Goal: Task Accomplishment & Management: Complete application form

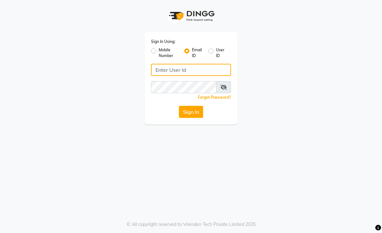
type input "[EMAIL_ADDRESS][DOMAIN_NAME]"
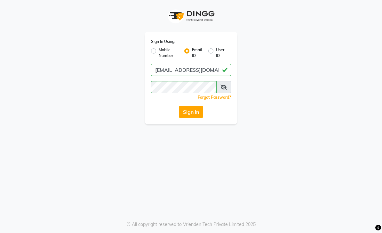
click at [199, 112] on button "Sign In" at bounding box center [191, 112] width 24 height 12
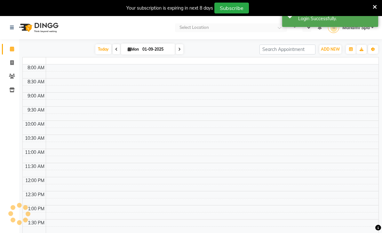
select select "en"
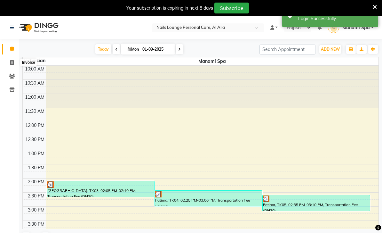
click at [8, 60] on span at bounding box center [11, 62] width 11 height 7
select select "service"
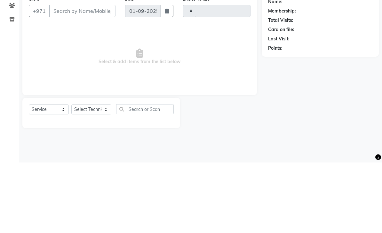
type input "2368"
select select "6884"
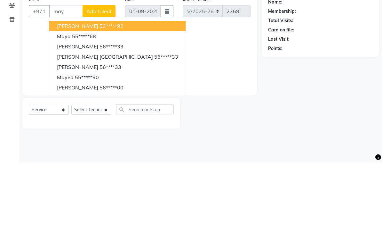
click at [154, 124] on ngb-highlight "56*****33" at bounding box center [166, 127] width 24 height 6
type input "56*****33"
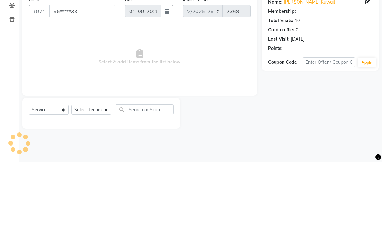
scroll to position [16, 0]
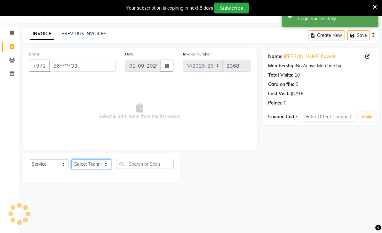
click at [110, 162] on select "Select Technician [PERSON_NAME] [PERSON_NAME] [PERSON_NAME] Spa Manami Spa 2 [P…" at bounding box center [91, 164] width 40 height 10
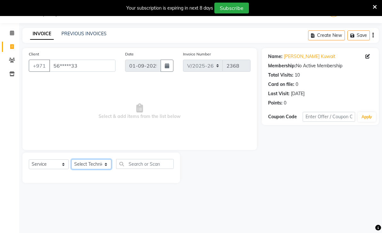
select select "53950"
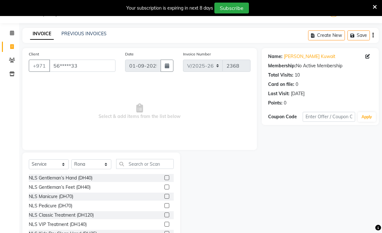
click at [92, 177] on div "NLS Gentleman’s Hand (DH40)" at bounding box center [61, 177] width 64 height 7
checkbox input "false"
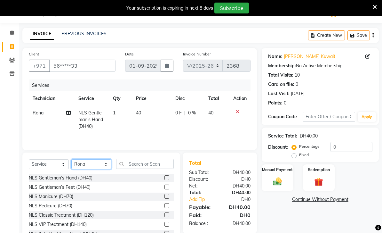
click at [107, 163] on select "Select Technician [PERSON_NAME] [PERSON_NAME] [PERSON_NAME] Spa Manami Spa 2 [P…" at bounding box center [91, 164] width 40 height 10
select select "53951"
click at [86, 223] on div "NLS VIP Treatment (DH140)" at bounding box center [58, 224] width 58 height 7
checkbox input "false"
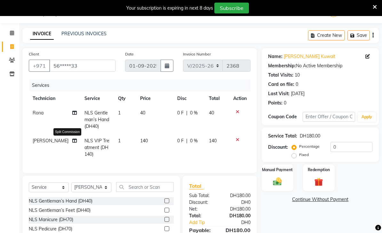
click at [72, 141] on icon at bounding box center [74, 140] width 4 height 4
select select "53951"
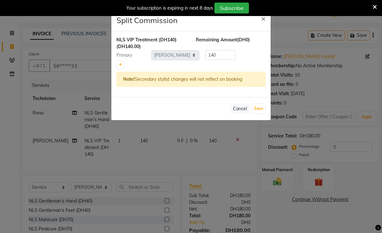
click at [118, 65] on link at bounding box center [120, 65] width 7 height 8
type input "70"
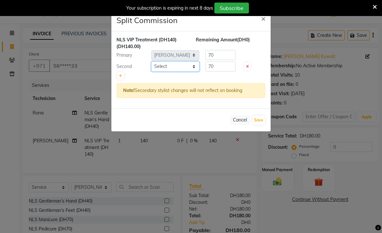
click at [194, 67] on select "Select [PERSON_NAME] [PERSON_NAME] [PERSON_NAME] Spa Manami Spa 2 [PERSON_NAME]…" at bounding box center [175, 66] width 48 height 10
select select "71417"
click at [260, 124] on button "Save" at bounding box center [258, 120] width 12 height 9
select select "Select"
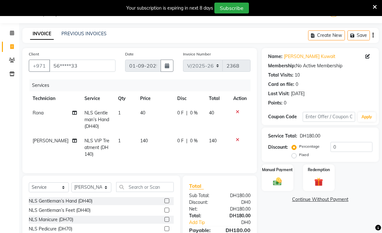
click at [281, 179] on img at bounding box center [277, 181] width 14 height 10
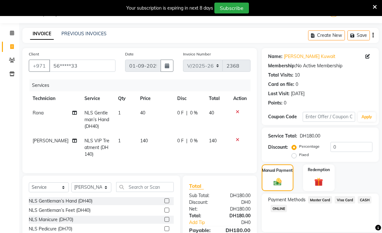
click at [325, 202] on span "Master Card" at bounding box center [320, 199] width 24 height 7
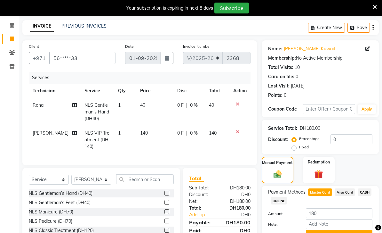
scroll to position [42, 0]
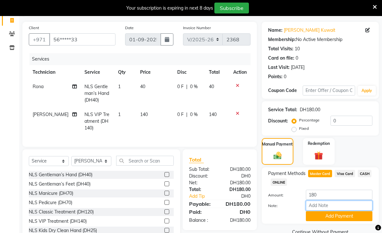
click at [332, 208] on input "Note:" at bounding box center [339, 205] width 67 height 10
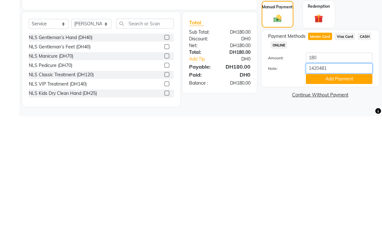
type input "14204815"
click at [330, 190] on button "Add Payment" at bounding box center [339, 195] width 67 height 10
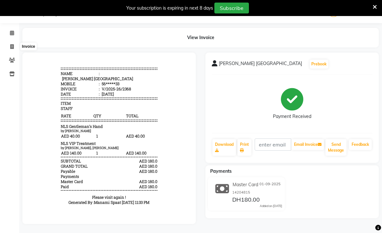
click at [12, 48] on icon at bounding box center [12, 46] width 4 height 5
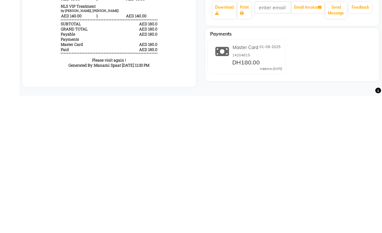
select select "6884"
select select "service"
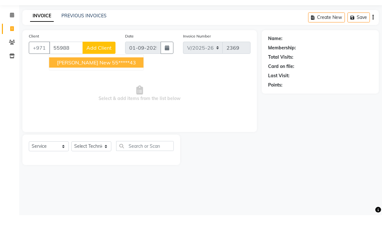
click at [117, 77] on ngb-highlight "55*****43" at bounding box center [124, 80] width 24 height 6
type input "55*****43"
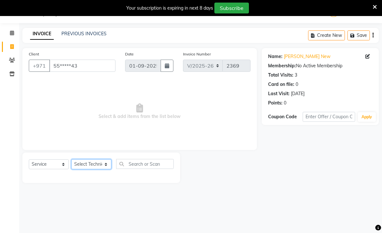
click at [109, 165] on select "Select Technician [PERSON_NAME] [PERSON_NAME] [PERSON_NAME] Spa Manami Spa 2 [P…" at bounding box center [91, 164] width 40 height 10
select select "90054"
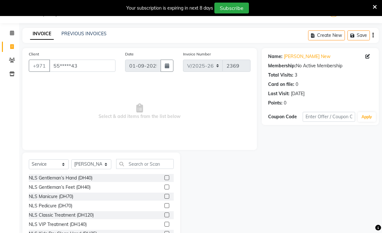
click at [83, 177] on div "NLS Gentleman’s Hand (DH40)" at bounding box center [61, 177] width 64 height 7
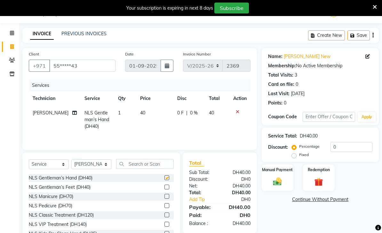
checkbox input "false"
click at [110, 163] on select "Select Technician [PERSON_NAME] [PERSON_NAME] [PERSON_NAME] Spa Manami Spa 2 [P…" at bounding box center [91, 164] width 40 height 10
select select "89757"
click at [86, 186] on div "NLS Gentleman’s Feet (DH40)" at bounding box center [60, 187] width 62 height 7
checkbox input "false"
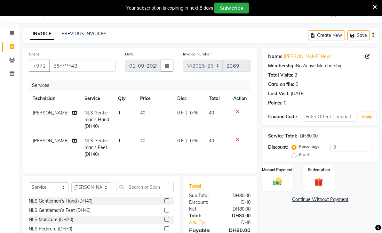
click at [275, 179] on img at bounding box center [277, 181] width 14 height 10
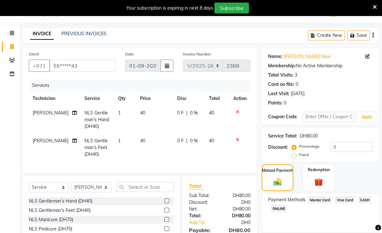
click at [348, 200] on span "Visa Card" at bounding box center [345, 199] width 20 height 7
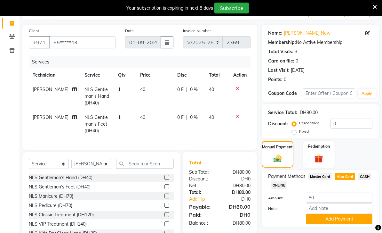
scroll to position [42, 0]
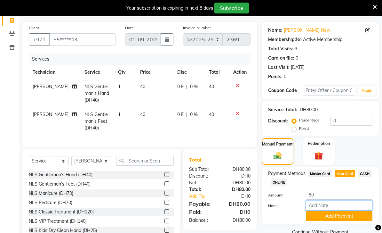
click at [329, 207] on input "Note:" at bounding box center [339, 205] width 67 height 10
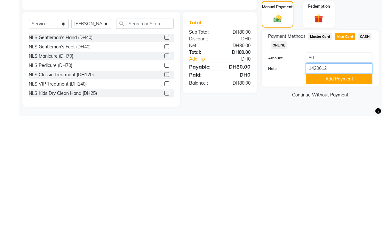
type input "14206127"
click at [331, 190] on button "Add Payment" at bounding box center [339, 195] width 67 height 10
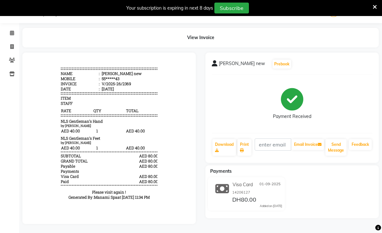
click at [7, 48] on span at bounding box center [11, 46] width 11 height 7
select select "service"
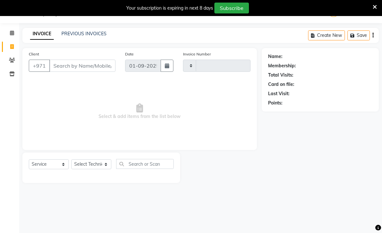
type input "2370"
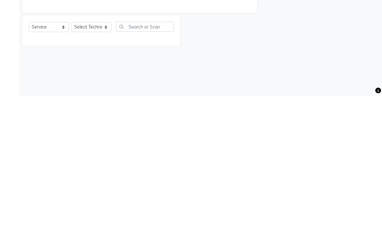
select select "6884"
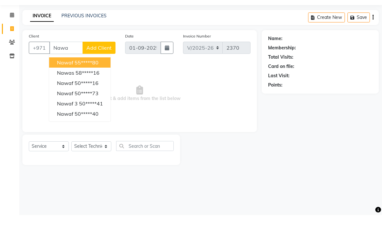
click at [93, 108] on ngb-highlight "50*****73" at bounding box center [87, 111] width 24 height 6
type input "50*****73"
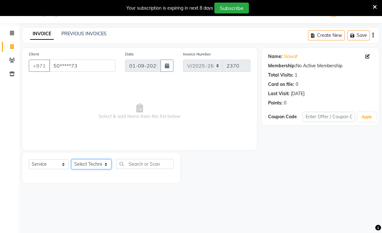
click at [107, 161] on select "Select Technician [PERSON_NAME] [PERSON_NAME] [PERSON_NAME] Spa Manami Spa 2 [P…" at bounding box center [91, 164] width 40 height 10
select select "53951"
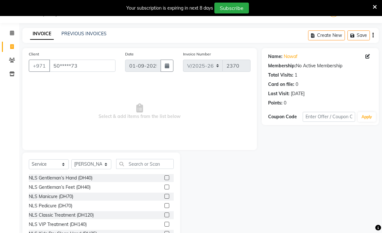
click at [82, 176] on div "NLS Gentleman’s Hand (DH40)" at bounding box center [61, 177] width 64 height 7
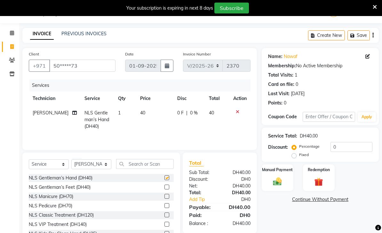
checkbox input "false"
click at [107, 162] on select "Select Technician [PERSON_NAME] [PERSON_NAME] [PERSON_NAME] Spa Manami Spa 2 [P…" at bounding box center [91, 164] width 40 height 10
select select "53950"
click at [69, 206] on div "NLS Pedicure (DH70)" at bounding box center [51, 205] width 44 height 7
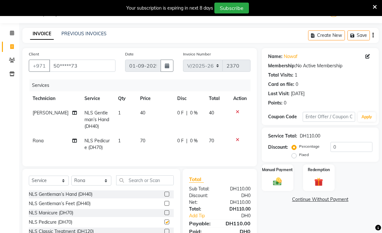
checkbox input "false"
click at [275, 178] on img at bounding box center [277, 181] width 14 height 10
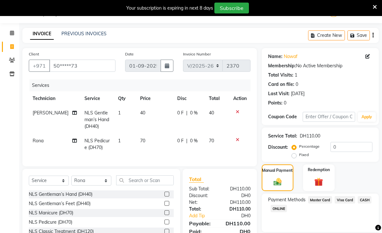
click at [362, 176] on div "Manual Payment Redemption" at bounding box center [320, 177] width 127 height 27
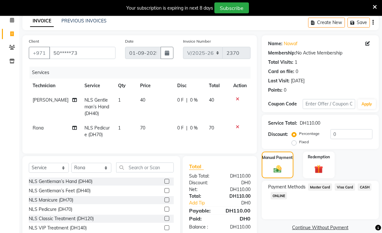
scroll to position [29, 0]
click at [344, 189] on span "Visa Card" at bounding box center [345, 186] width 20 height 7
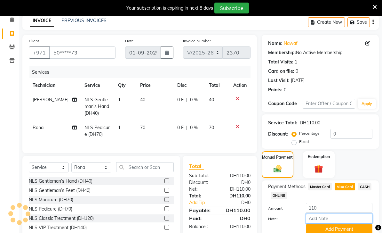
click at [326, 221] on input "Note:" at bounding box center [339, 218] width 67 height 10
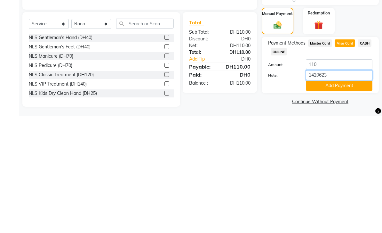
type input "14206238"
click at [331, 197] on button "Add Payment" at bounding box center [339, 202] width 67 height 10
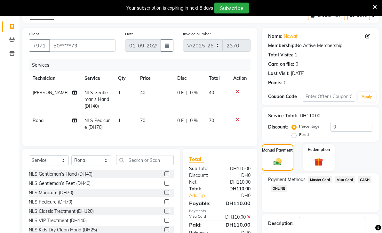
scroll to position [54, 0]
